Goal: Task Accomplishment & Management: Check status

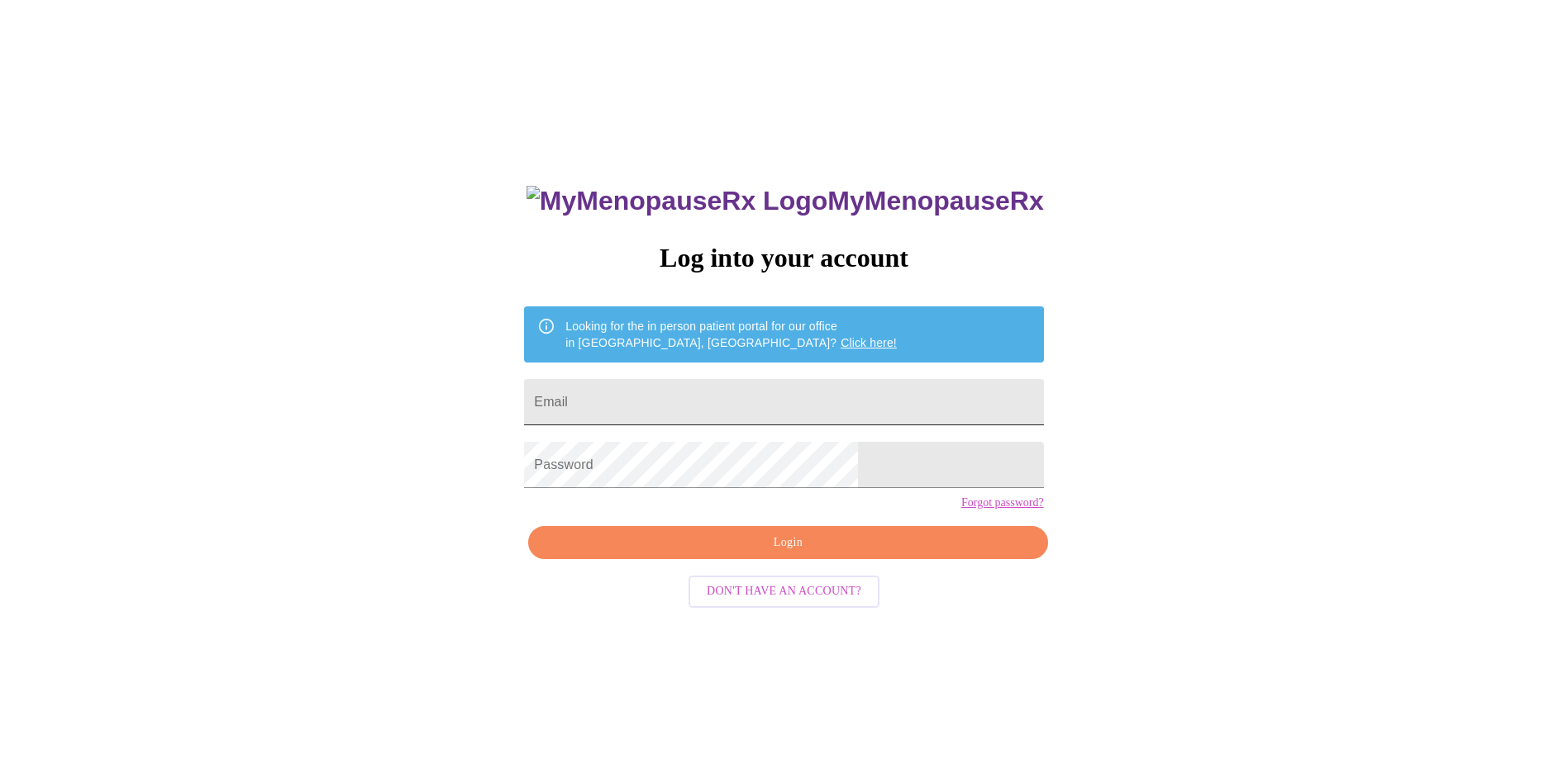
click at [734, 394] on input "Email" at bounding box center [784, 403] width 519 height 46
type input "mavjdsumma@yahoo.com"
click at [791, 554] on span "Login" at bounding box center [787, 542] width 481 height 20
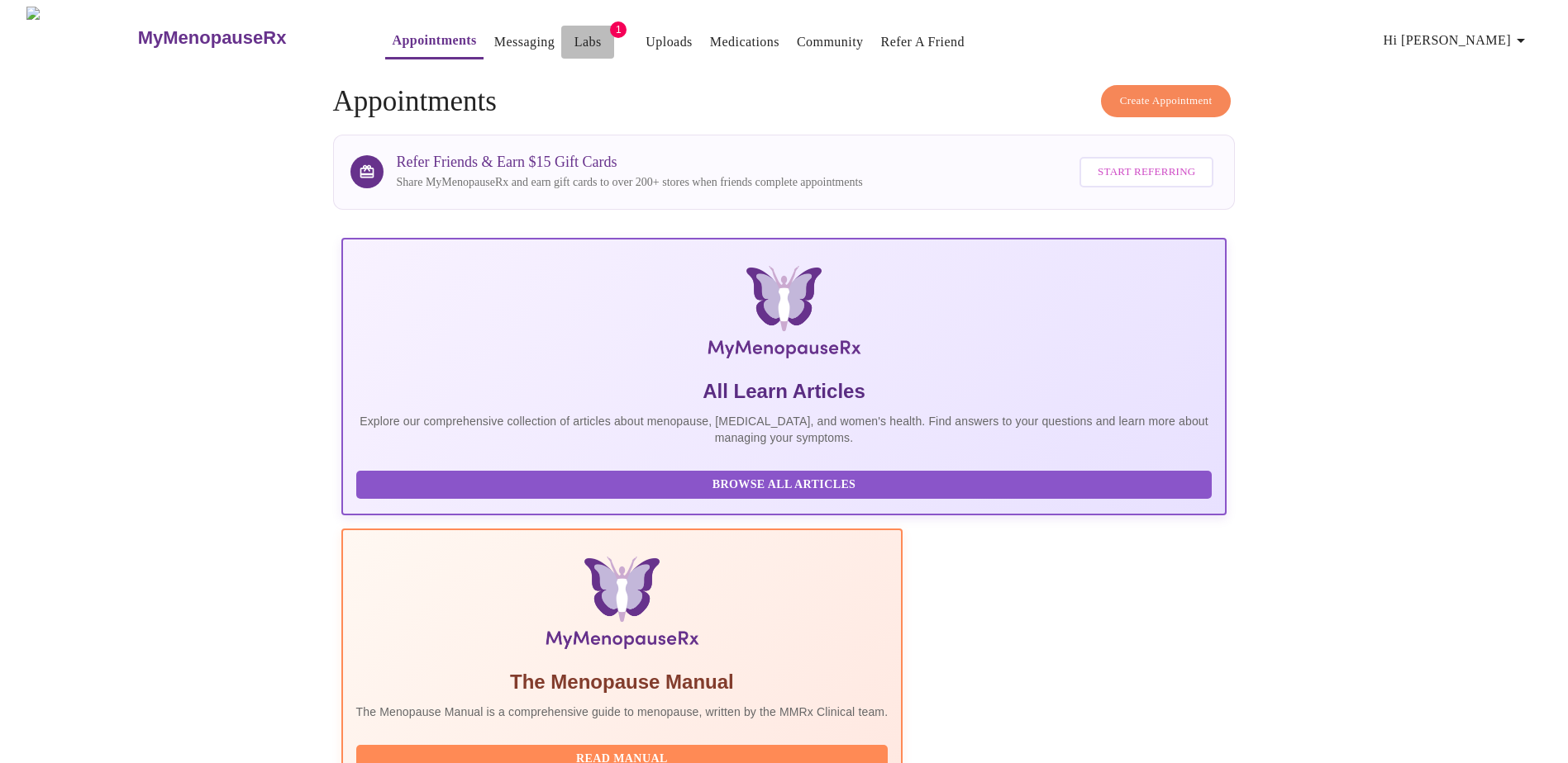
click at [574, 35] on link "Labs" at bounding box center [588, 43] width 27 height 23
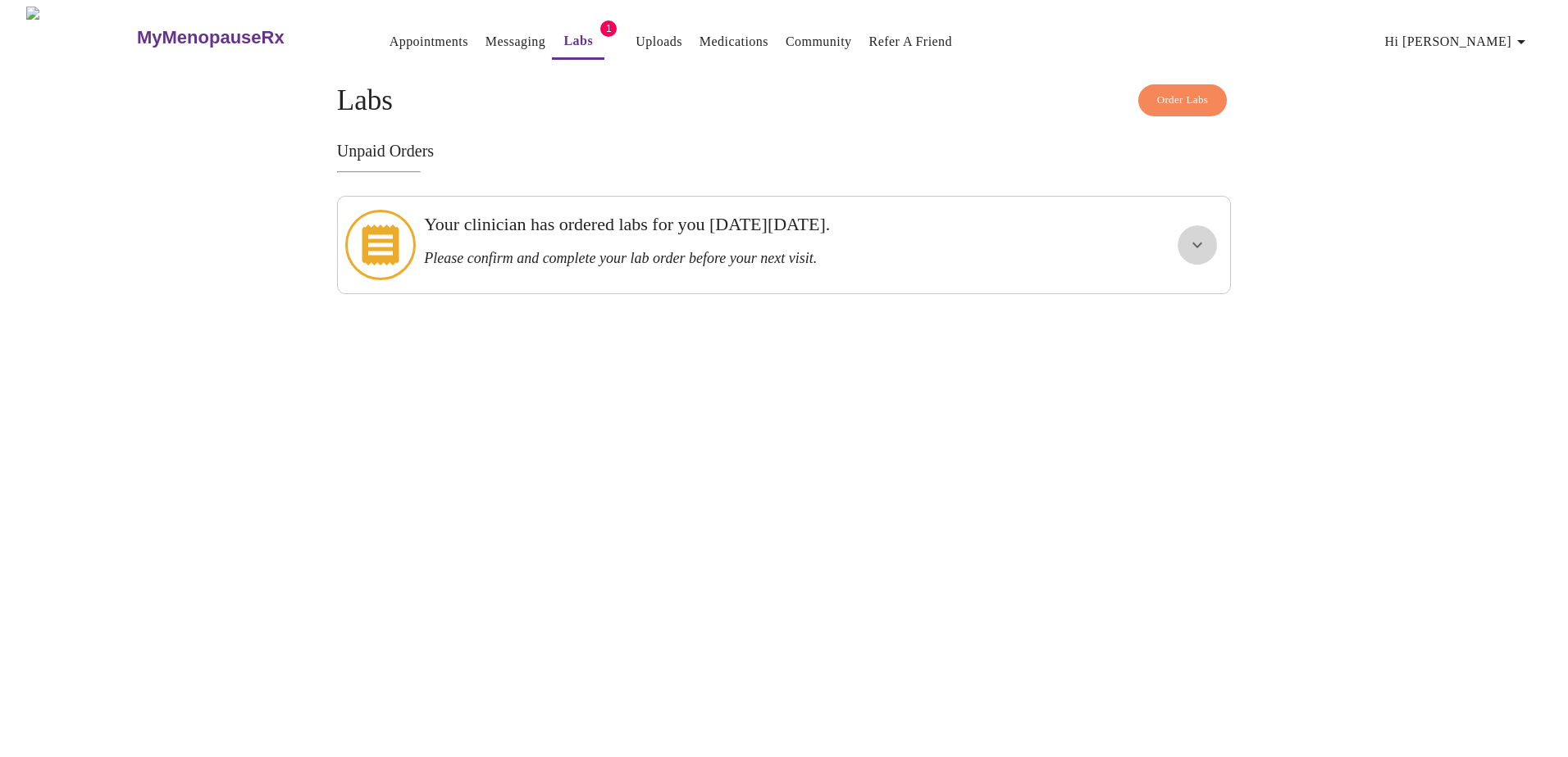
click at [1188, 241] on icon "show more" at bounding box center [1197, 245] width 19 height 19
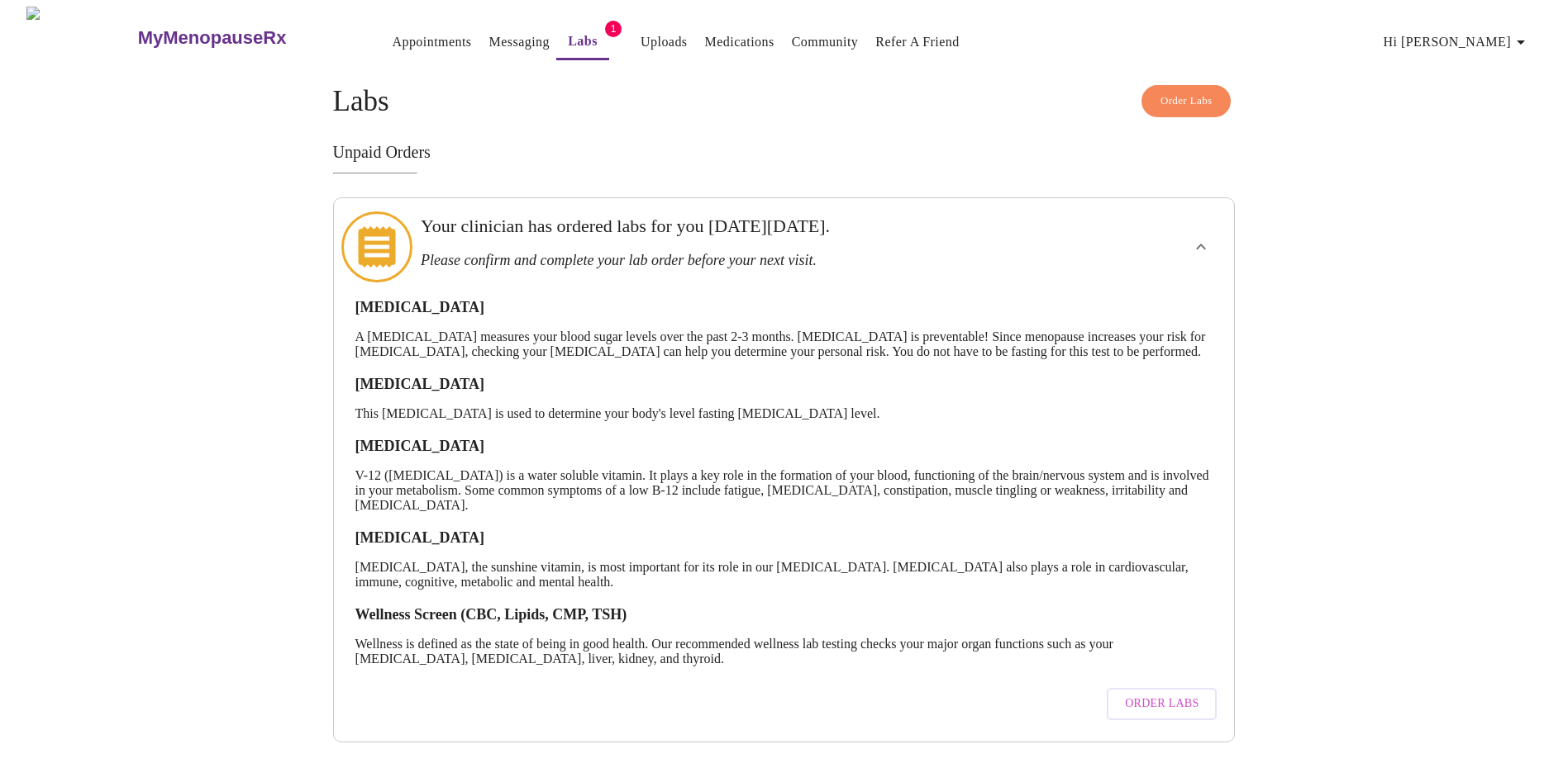
scroll to position [19, 0]
click at [1171, 695] on span "Order Labs" at bounding box center [1161, 704] width 74 height 20
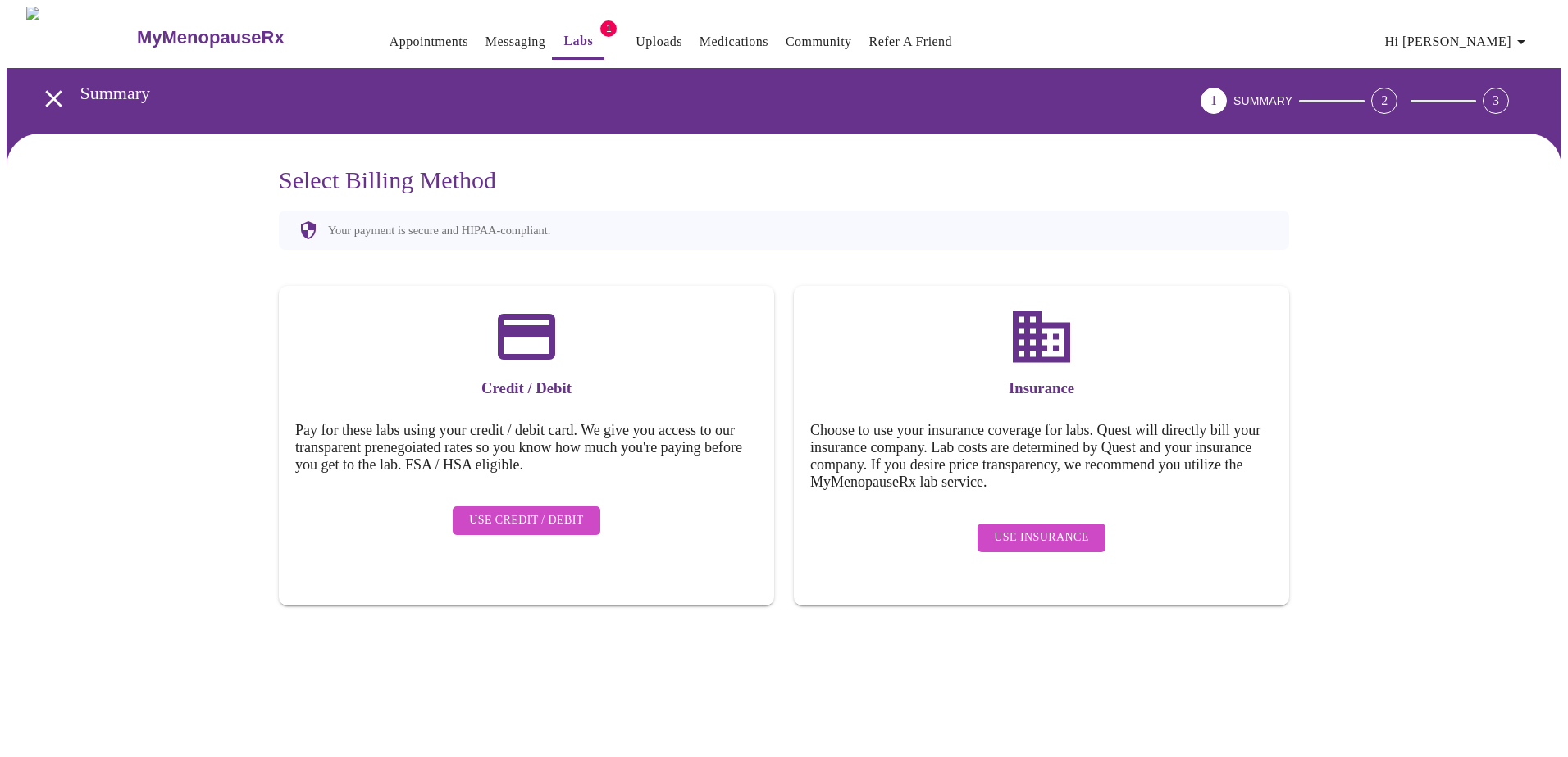
click at [1064, 534] on span "Use Insurance" at bounding box center [1041, 538] width 94 height 20
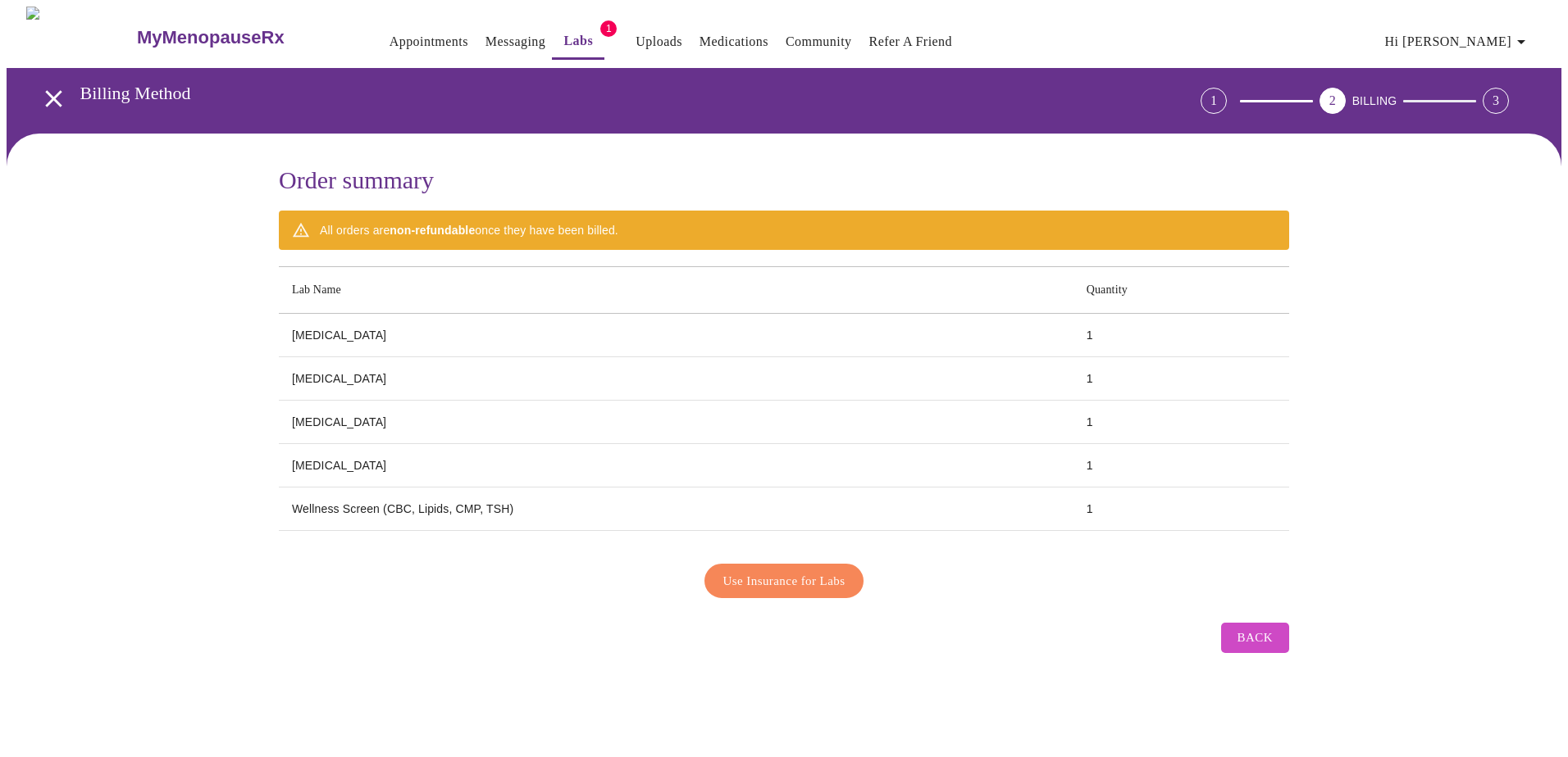
click at [757, 581] on span "Use Insurance for Labs" at bounding box center [784, 581] width 122 height 21
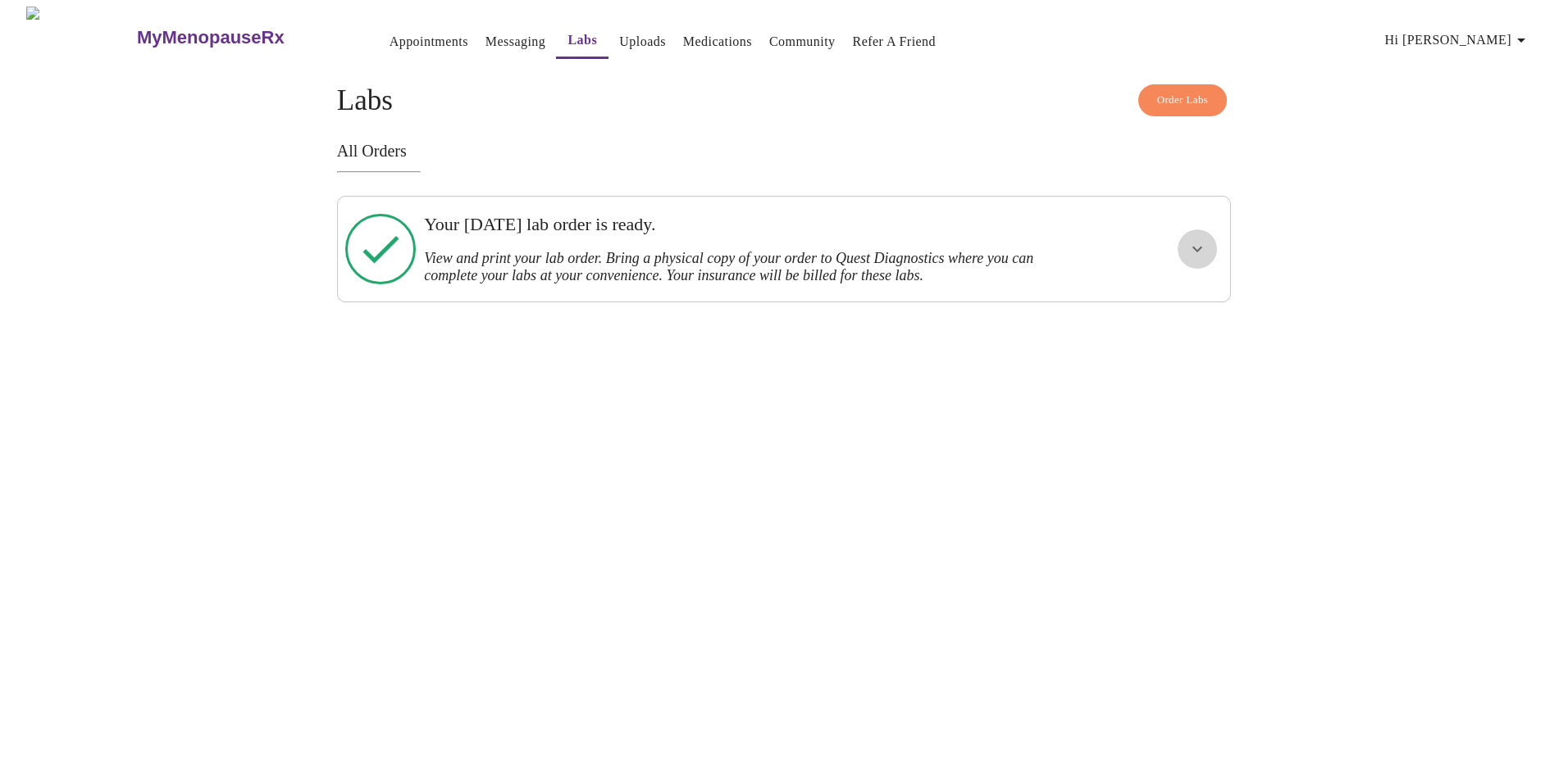
click at [1199, 247] on icon "show more" at bounding box center [1197, 250] width 10 height 6
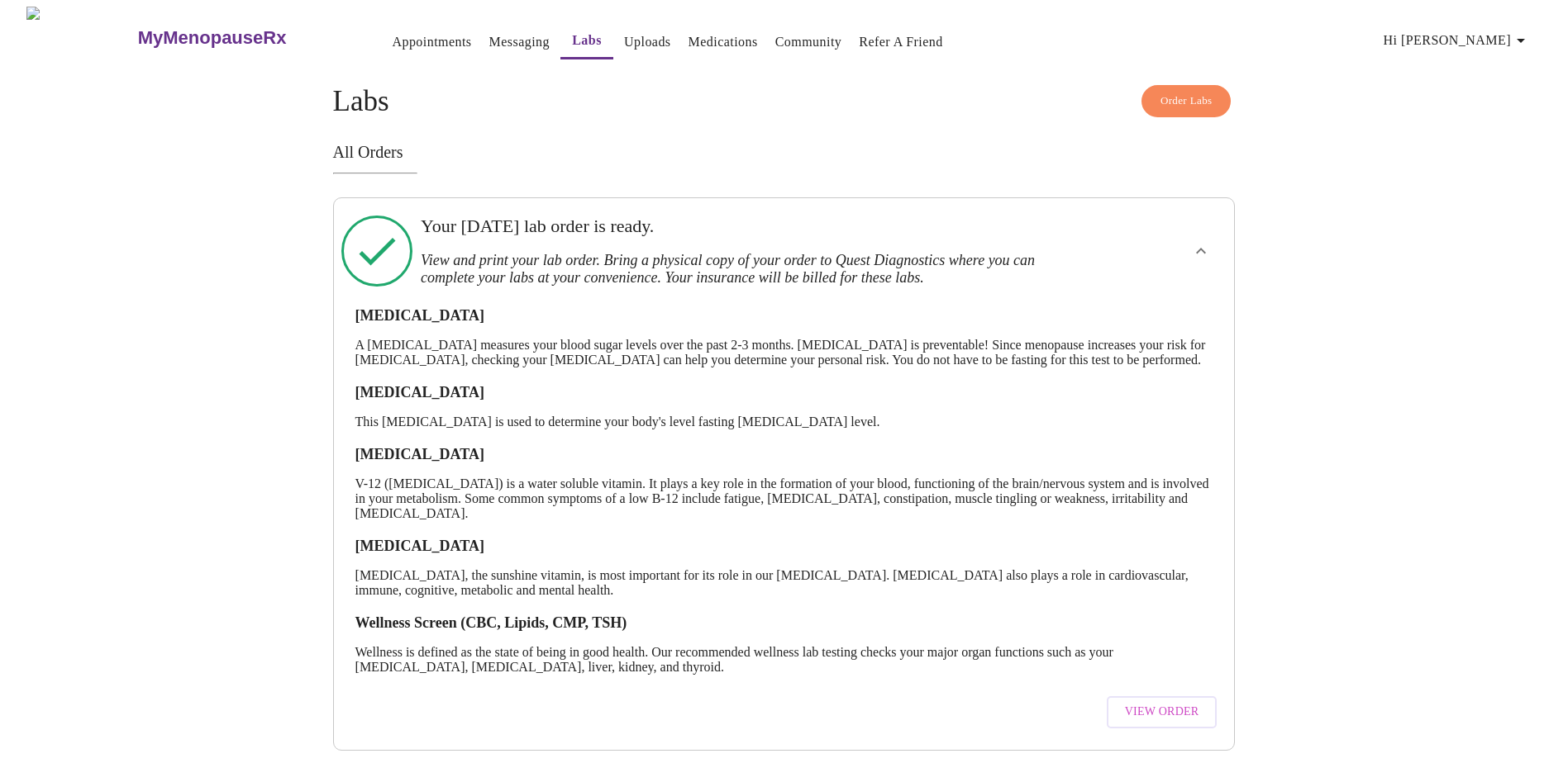
scroll to position [38, 0]
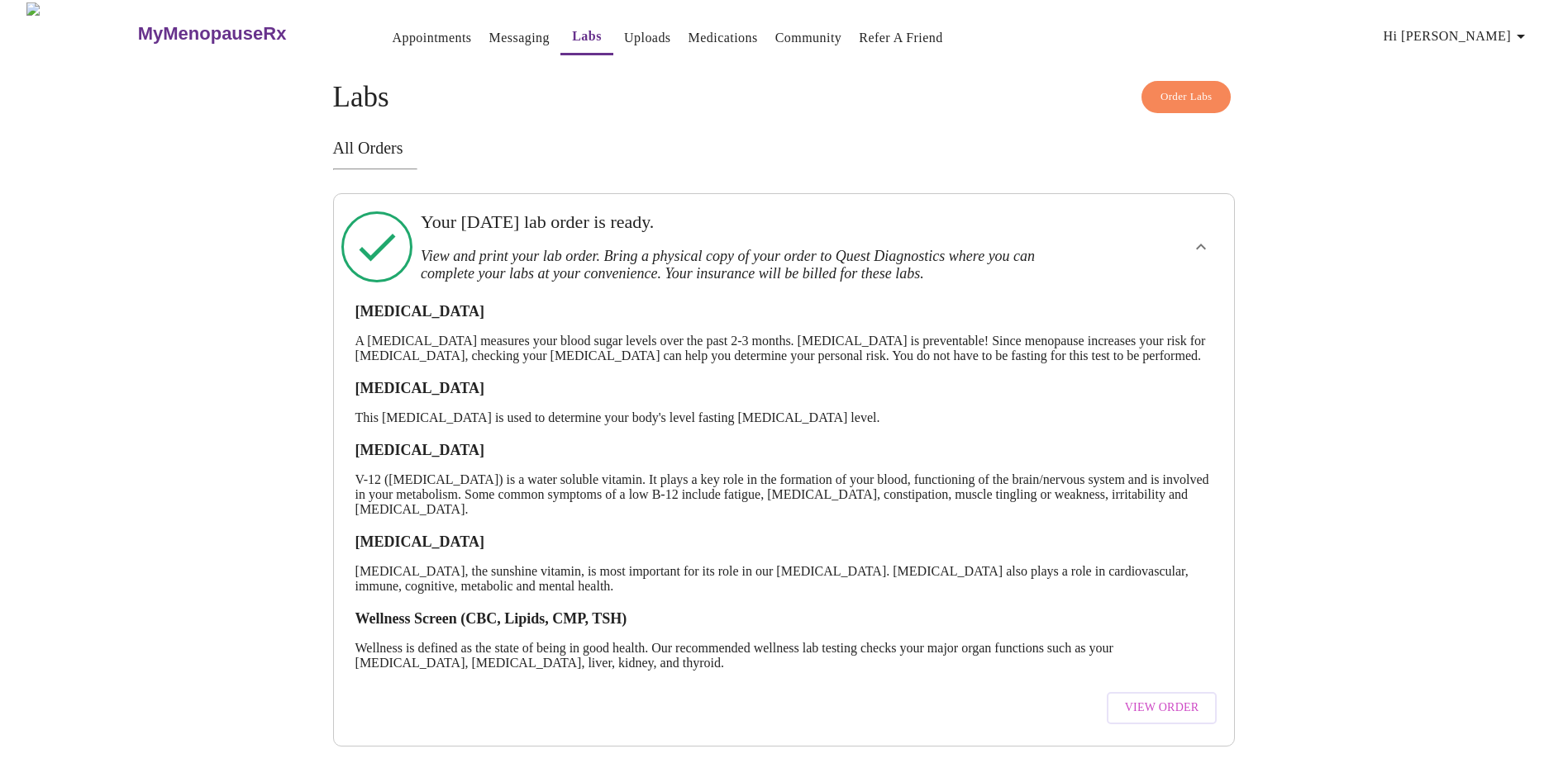
click at [1160, 700] on span "View Order" at bounding box center [1161, 708] width 75 height 20
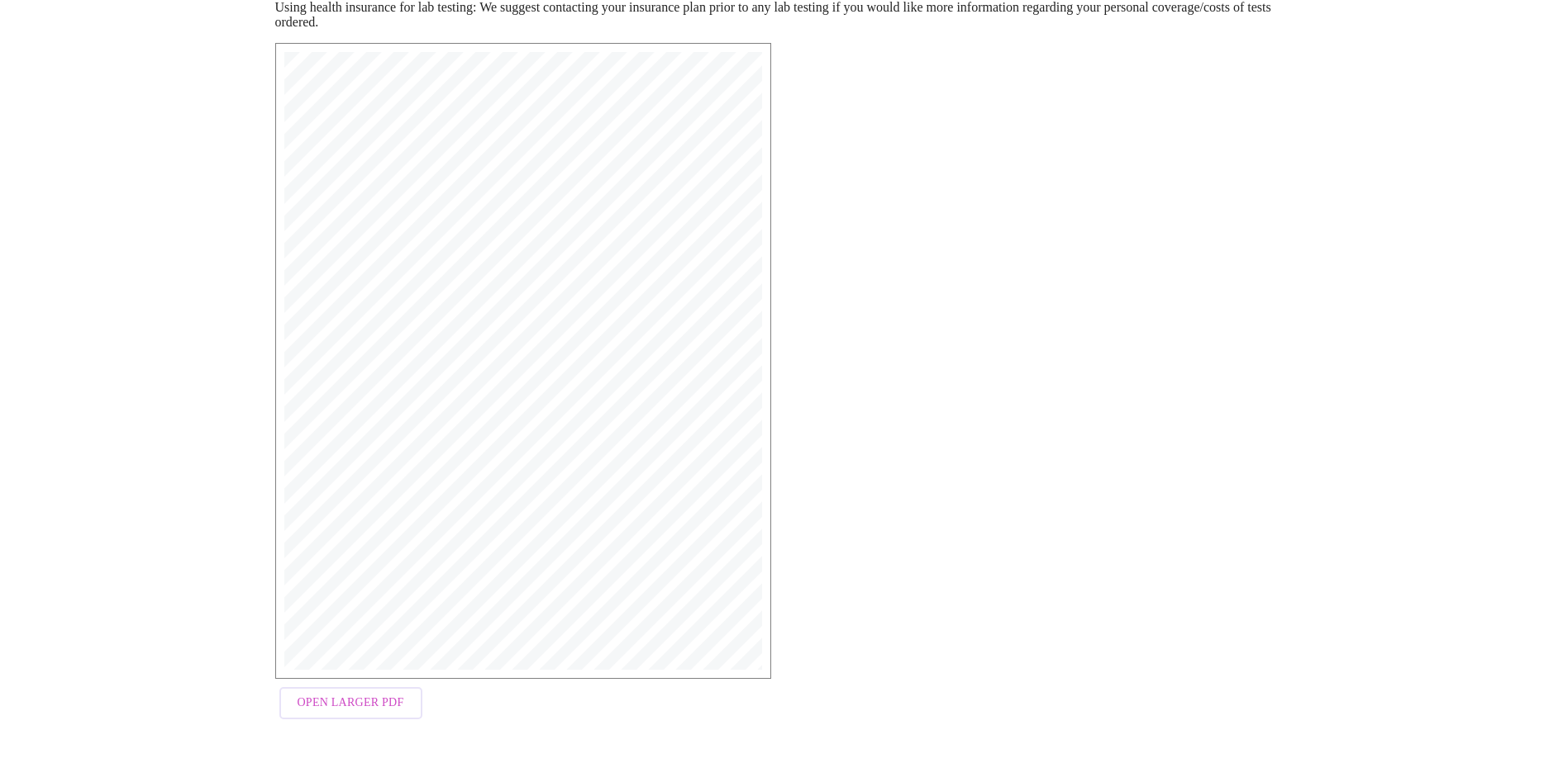
scroll to position [253, 0]
click at [351, 706] on span "Open Larger PDF" at bounding box center [351, 702] width 107 height 20
